Goal: Find specific page/section: Find specific page/section

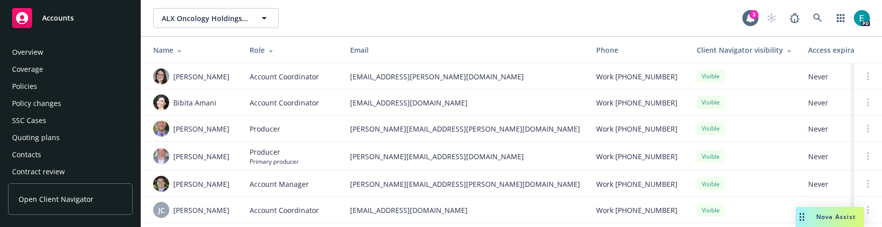
scroll to position [293, 0]
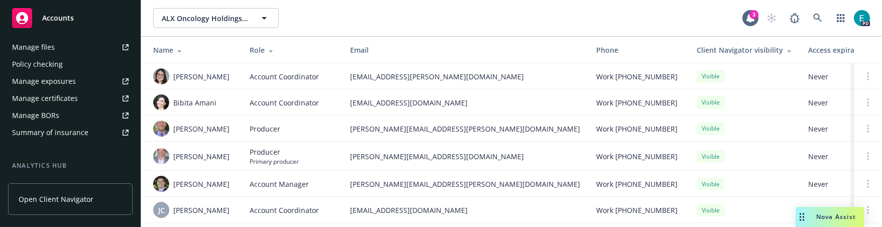
click at [37, 45] on div "Manage files" at bounding box center [33, 47] width 43 height 16
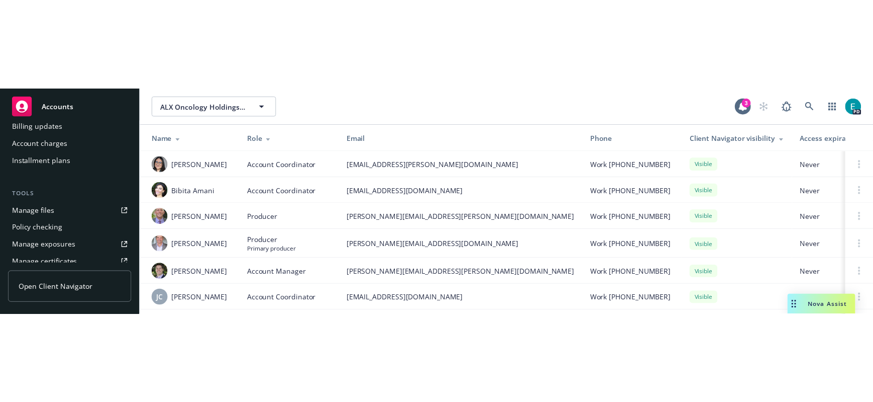
scroll to position [0, 0]
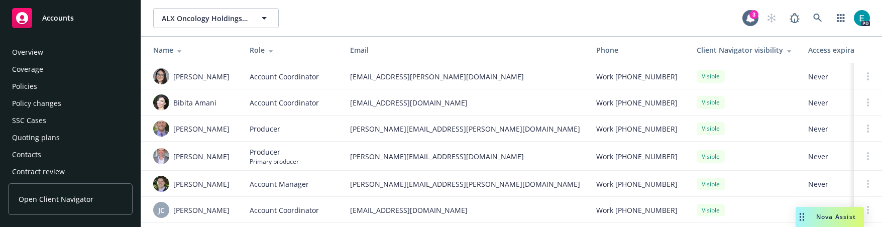
click at [40, 55] on div "Overview" at bounding box center [27, 52] width 31 height 16
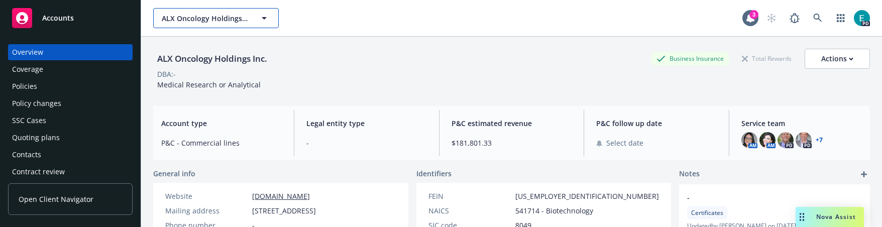
click at [261, 23] on icon "button" at bounding box center [264, 18] width 12 height 12
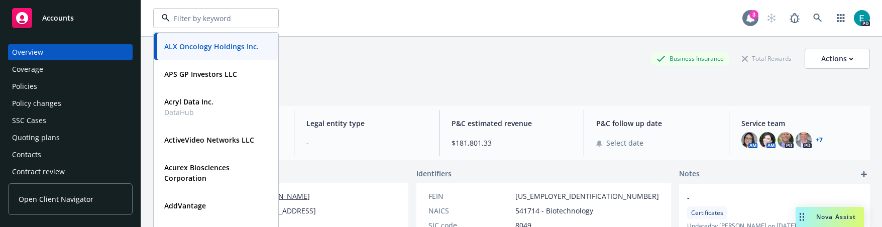
click at [747, 20] on icon at bounding box center [751, 18] width 8 height 9
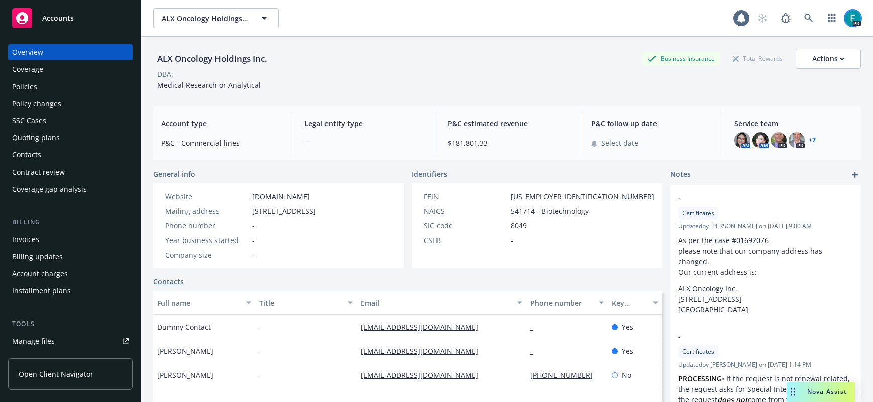
click at [847, 17] on img at bounding box center [853, 18] width 16 height 16
click at [805, 19] on icon at bounding box center [809, 18] width 9 height 9
click at [814, 227] on span "Nova Assist" at bounding box center [828, 391] width 40 height 9
